Goal: Find specific page/section: Find specific page/section

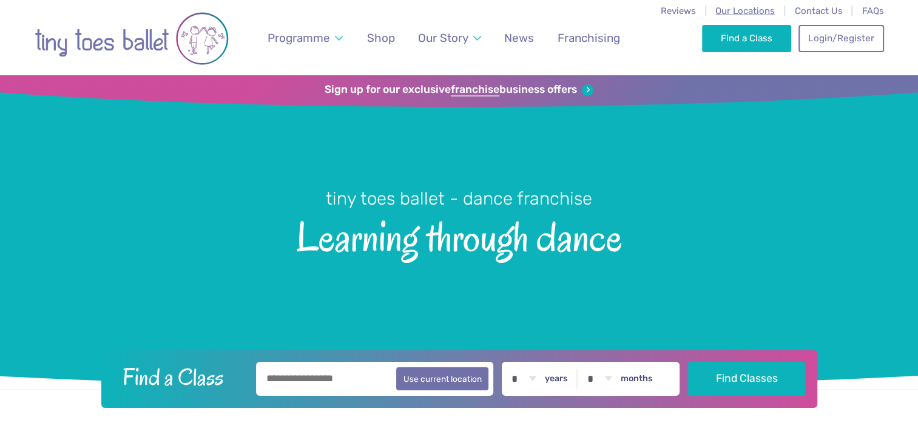
click at [760, 16] on span "Our Locations" at bounding box center [745, 10] width 59 height 11
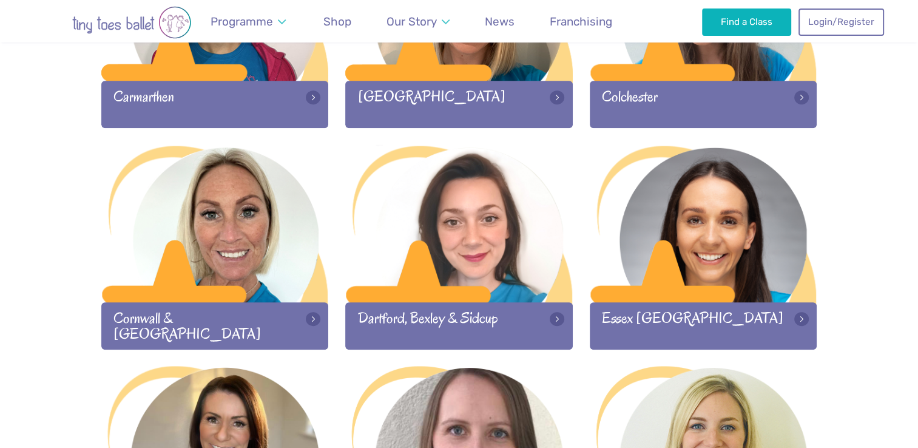
scroll to position [747, 0]
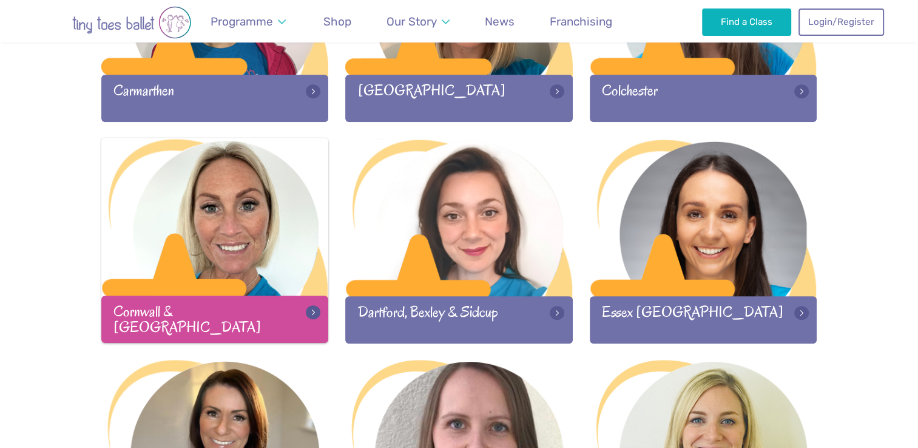
click at [280, 276] on div at bounding box center [215, 218] width 228 height 160
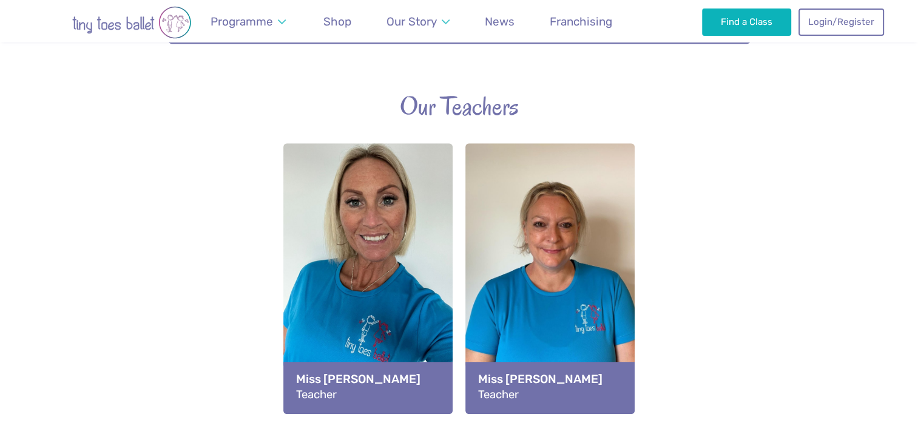
scroll to position [826, 0]
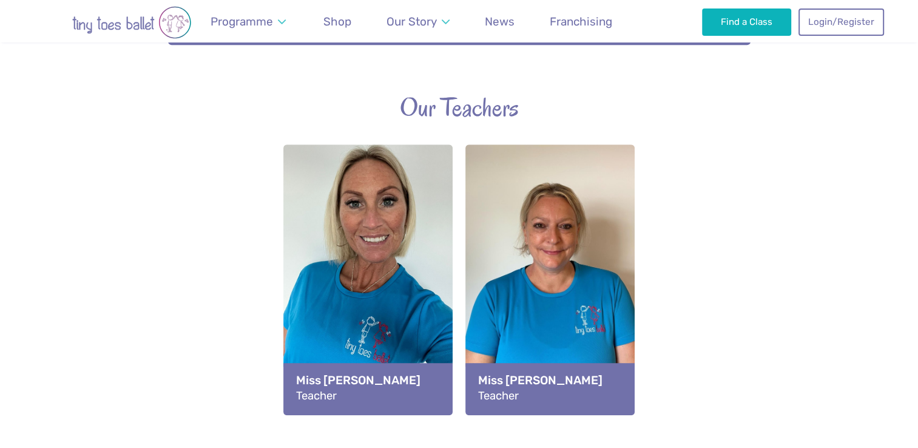
click at [534, 372] on strong "Miss [PERSON_NAME]" at bounding box center [550, 380] width 144 height 16
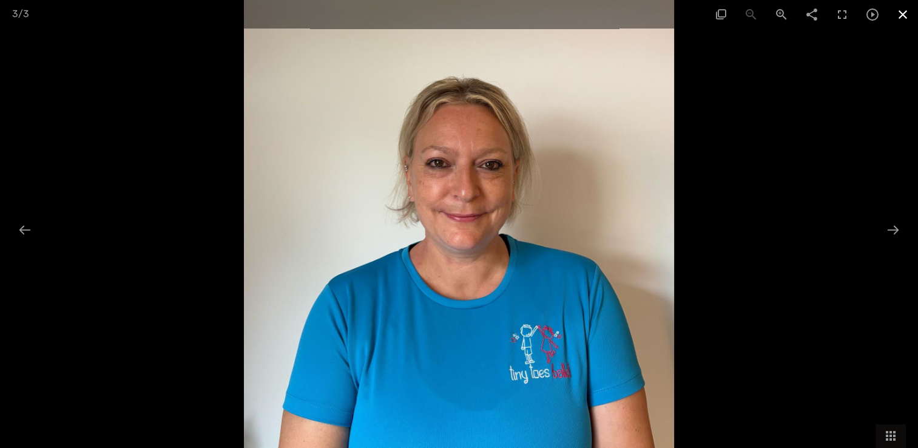
click at [897, 21] on span at bounding box center [903, 14] width 30 height 29
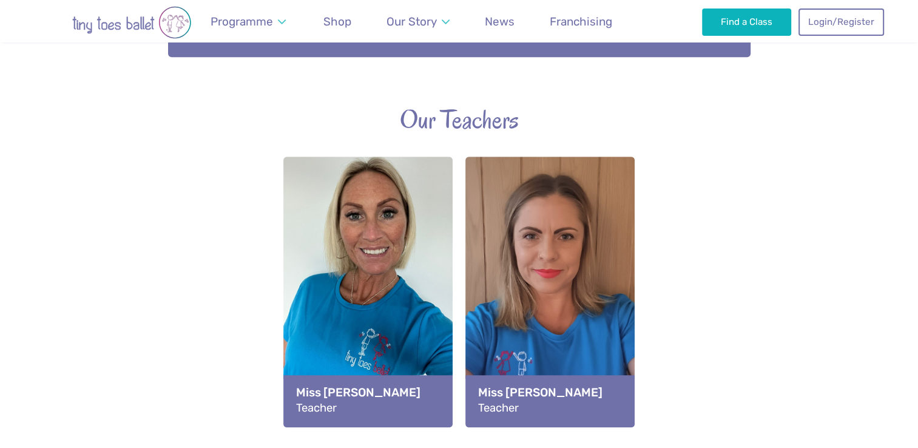
scroll to position [815, 0]
drag, startPoint x: 612, startPoint y: 228, endPoint x: 789, endPoint y: 91, distance: 223.8
click at [789, 103] on h2 "Our Teachers" at bounding box center [459, 119] width 716 height 33
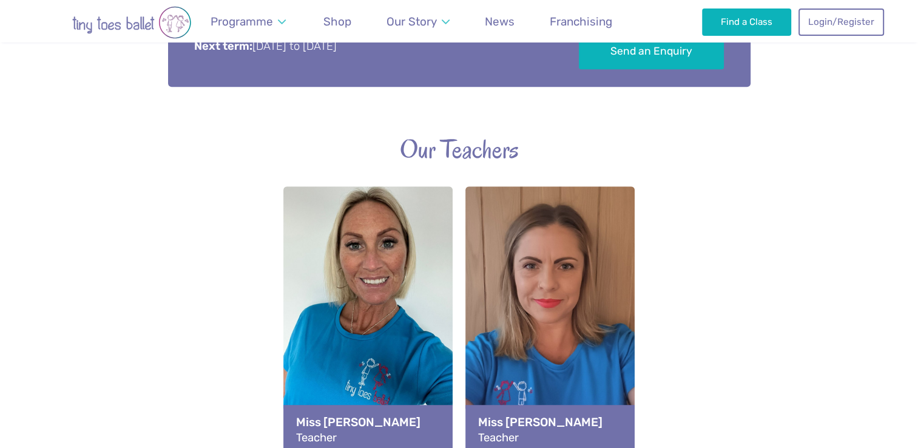
scroll to position [785, 0]
